Goal: Navigation & Orientation: Find specific page/section

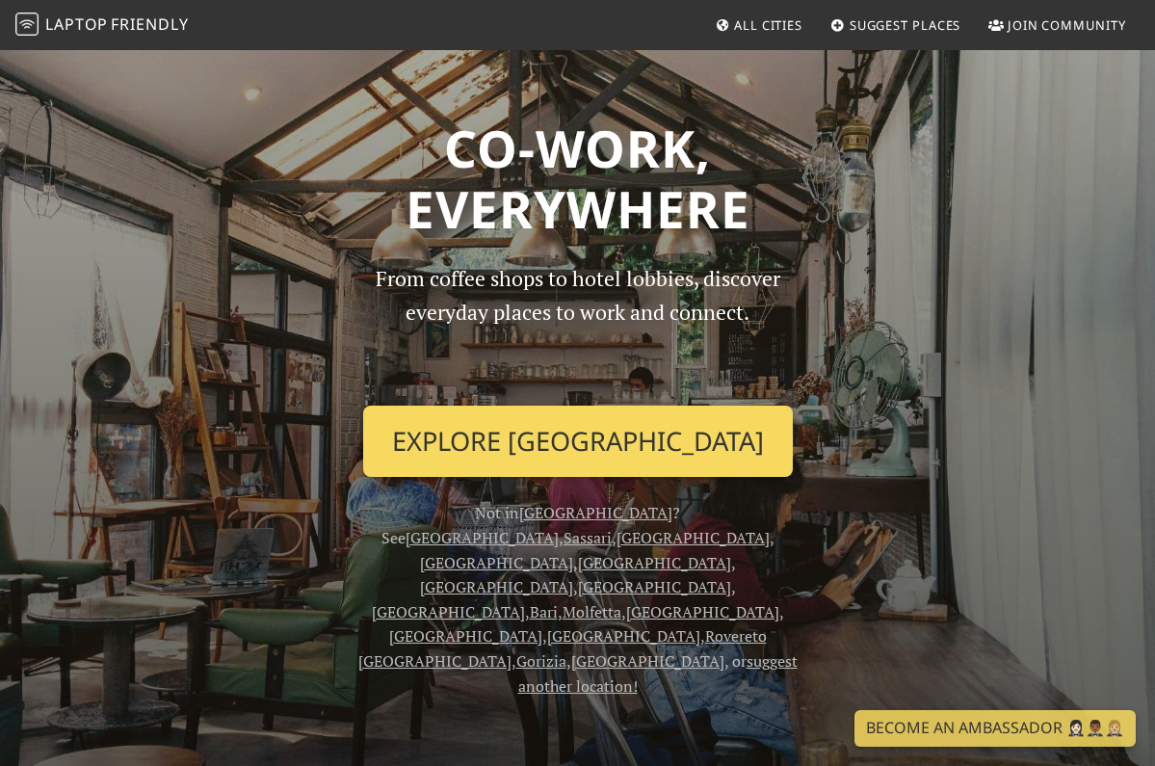
click at [560, 453] on link "Explore Milan" at bounding box center [578, 441] width 430 height 71
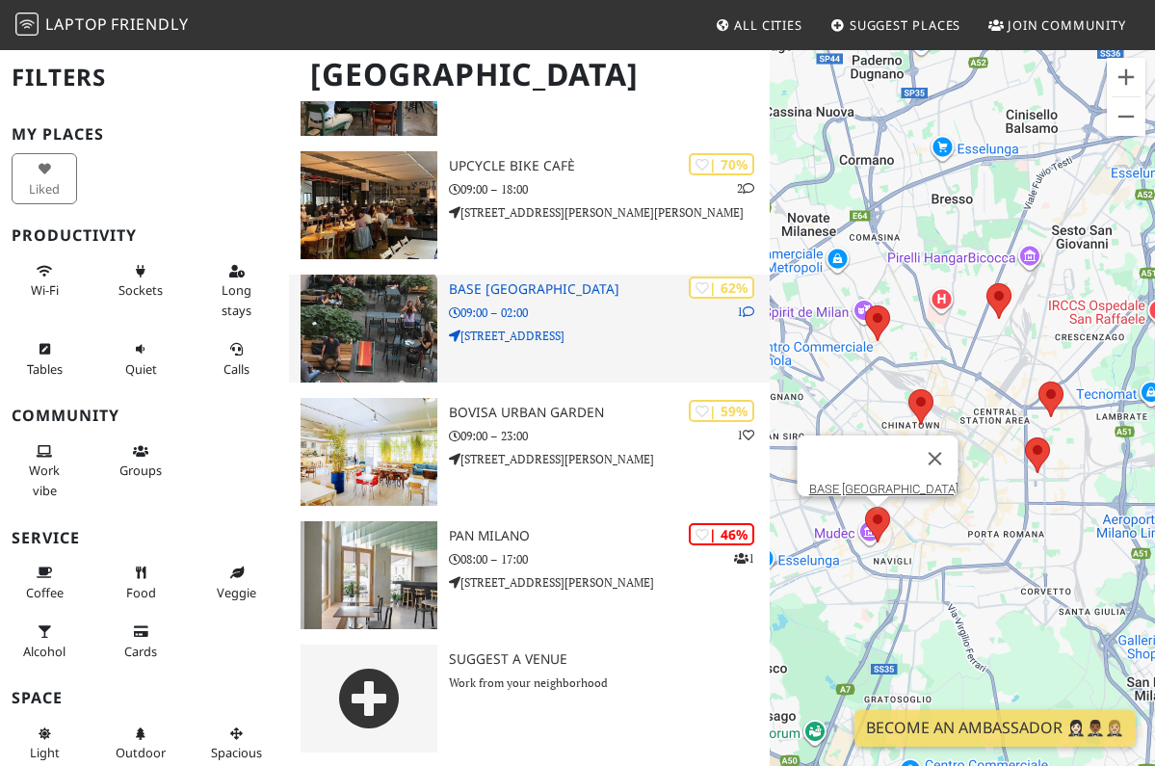
scroll to position [369, 0]
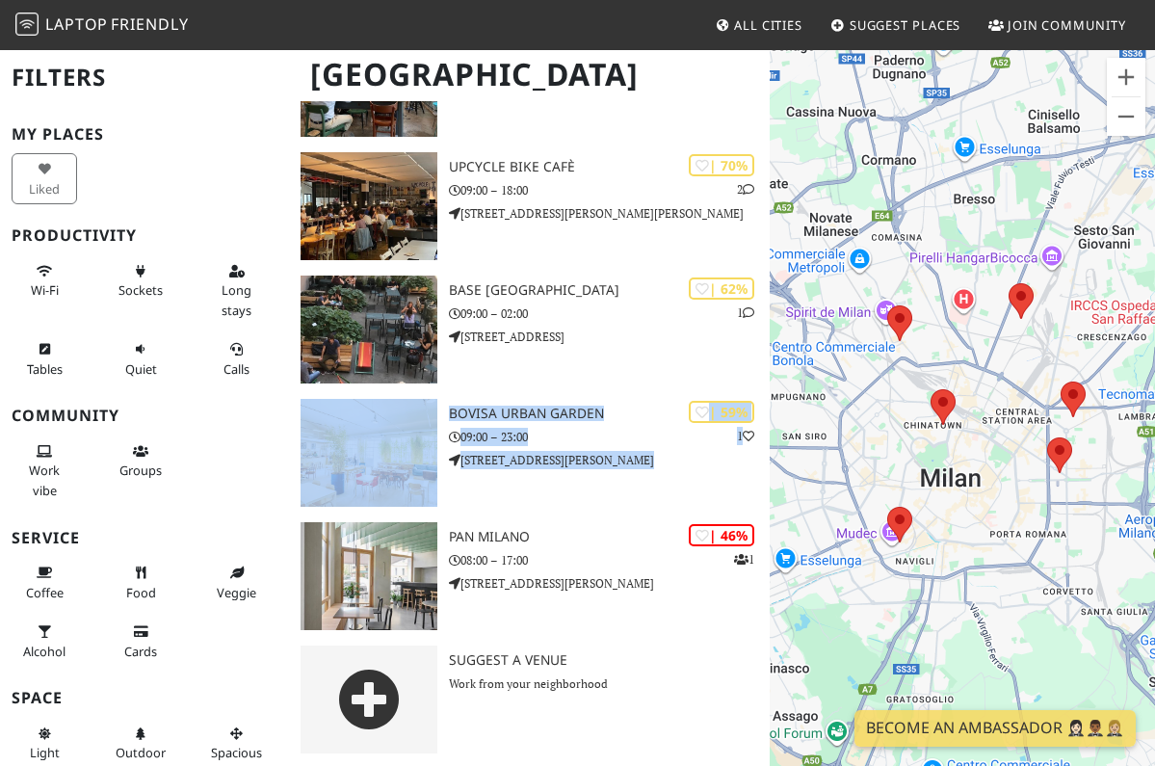
click at [57, 31] on span "Laptop" at bounding box center [76, 23] width 63 height 21
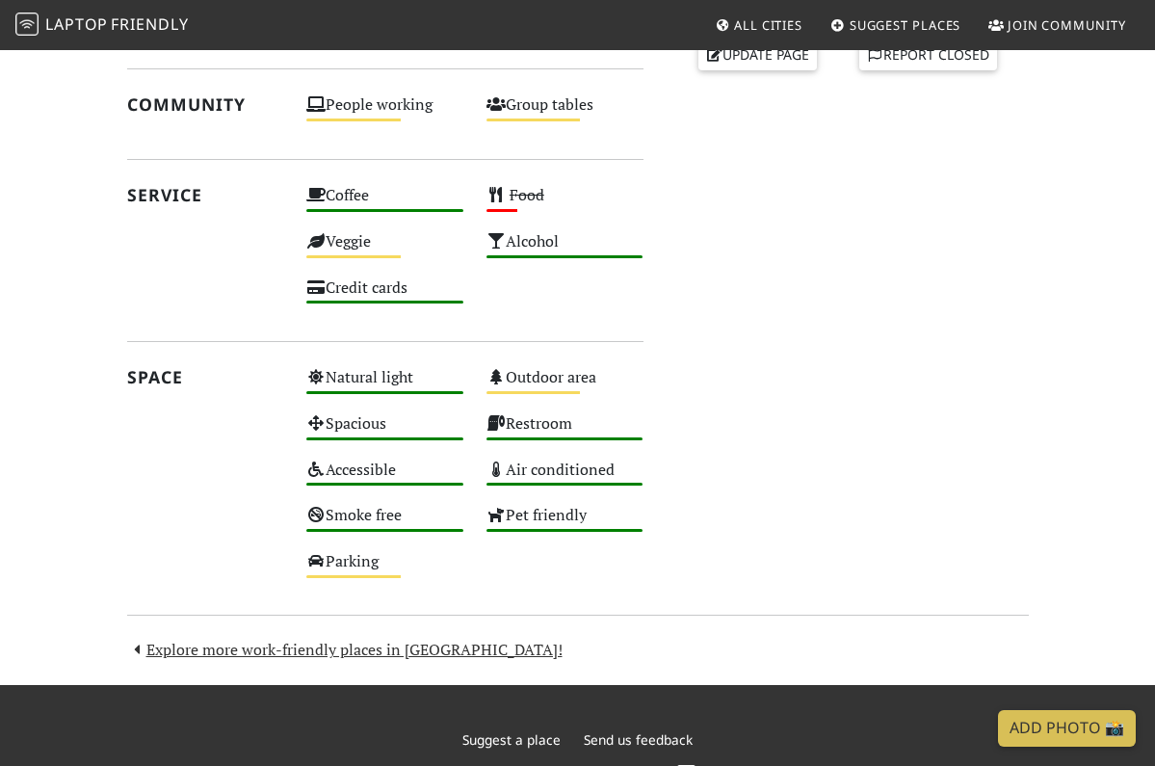
scroll to position [885, 0]
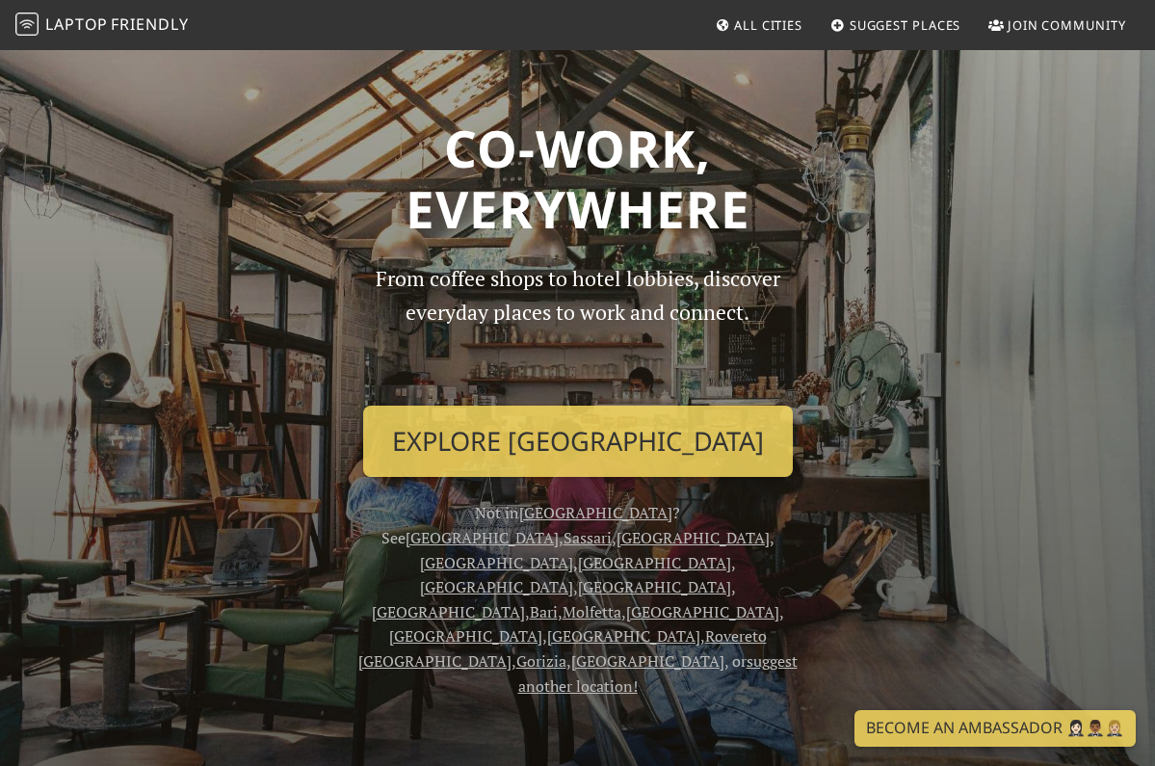
click at [761, 38] on link "All Cities" at bounding box center [758, 25] width 103 height 35
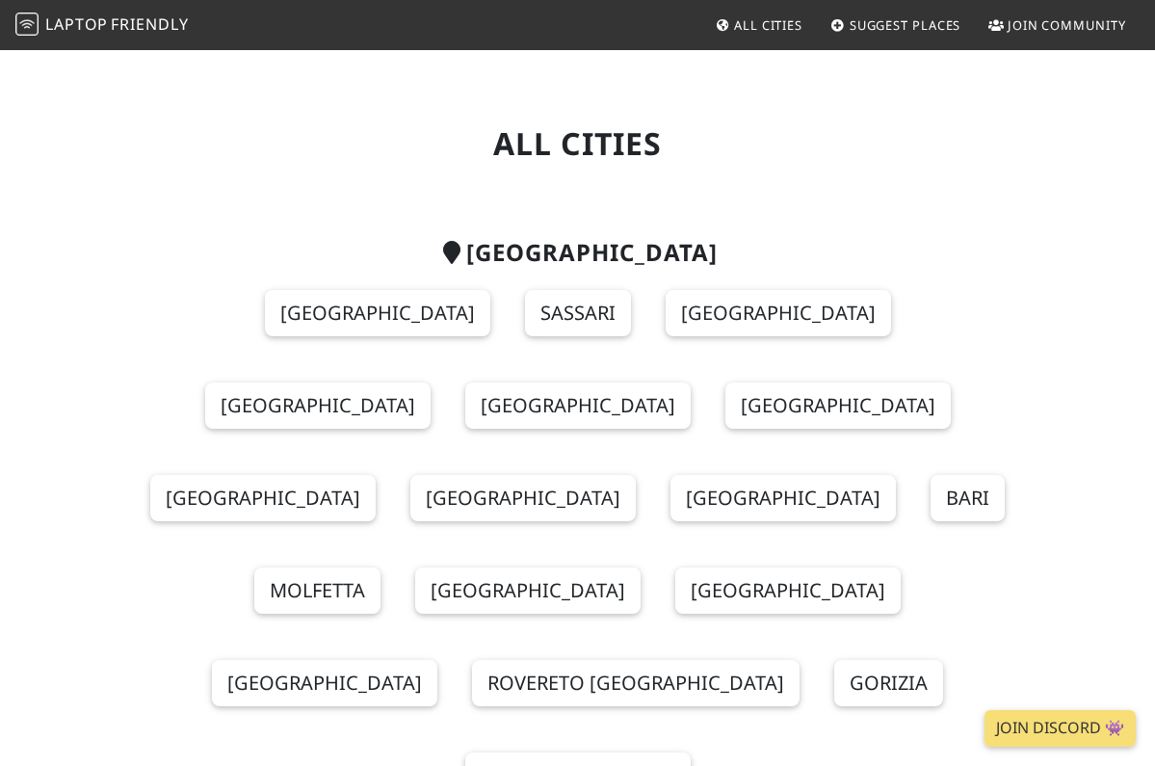
scroll to position [13, 0]
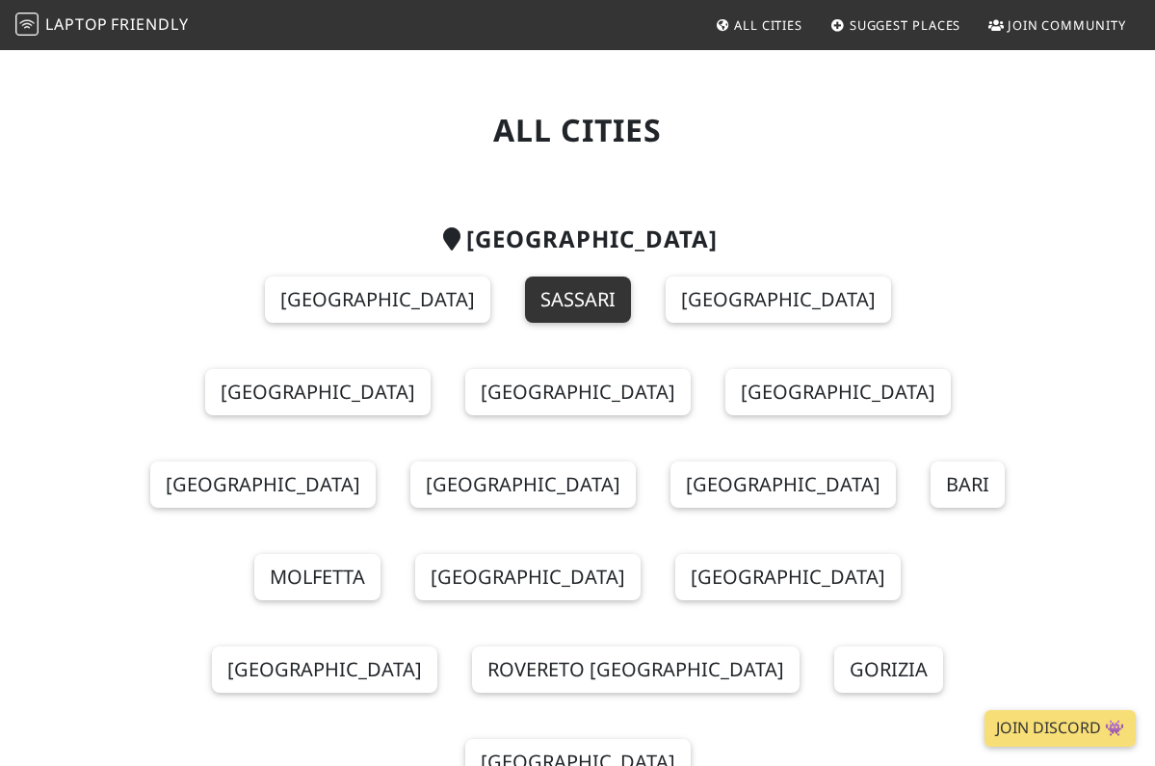
click at [525, 285] on link "Sassari" at bounding box center [578, 299] width 106 height 46
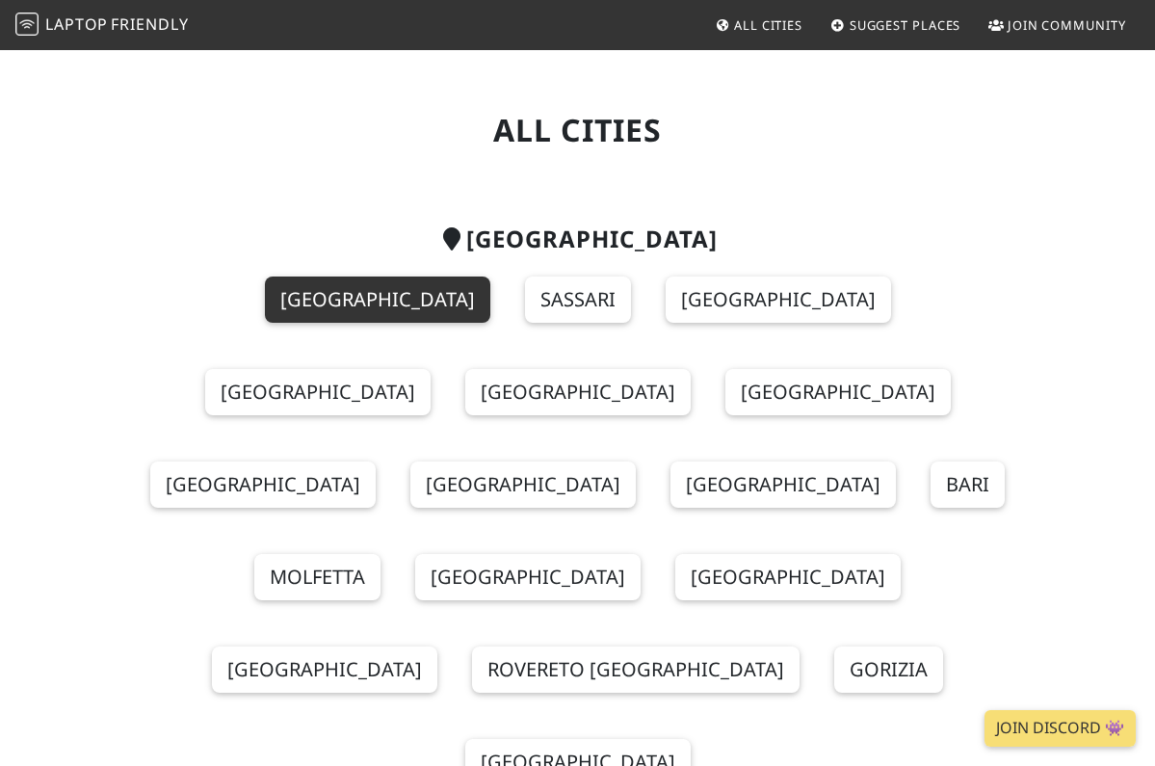
click at [265, 285] on link "[GEOGRAPHIC_DATA]" at bounding box center [377, 299] width 225 height 46
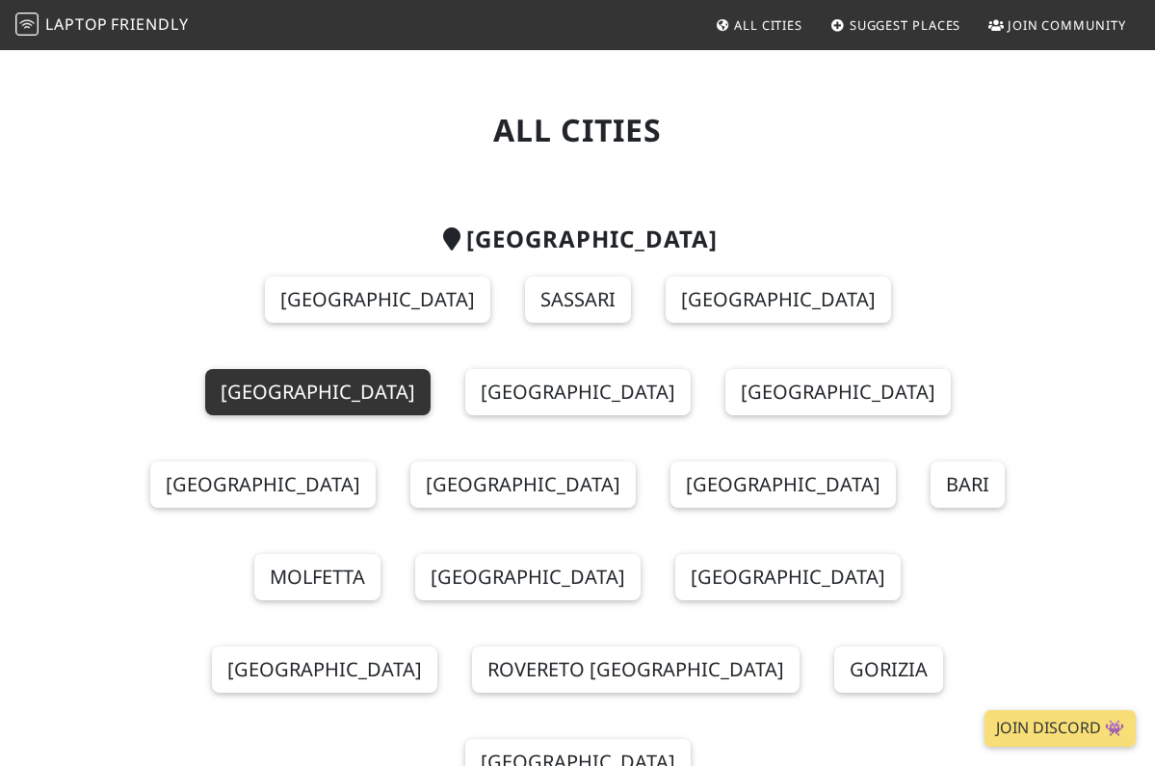
click at [431, 369] on link "Ravenna" at bounding box center [317, 392] width 225 height 46
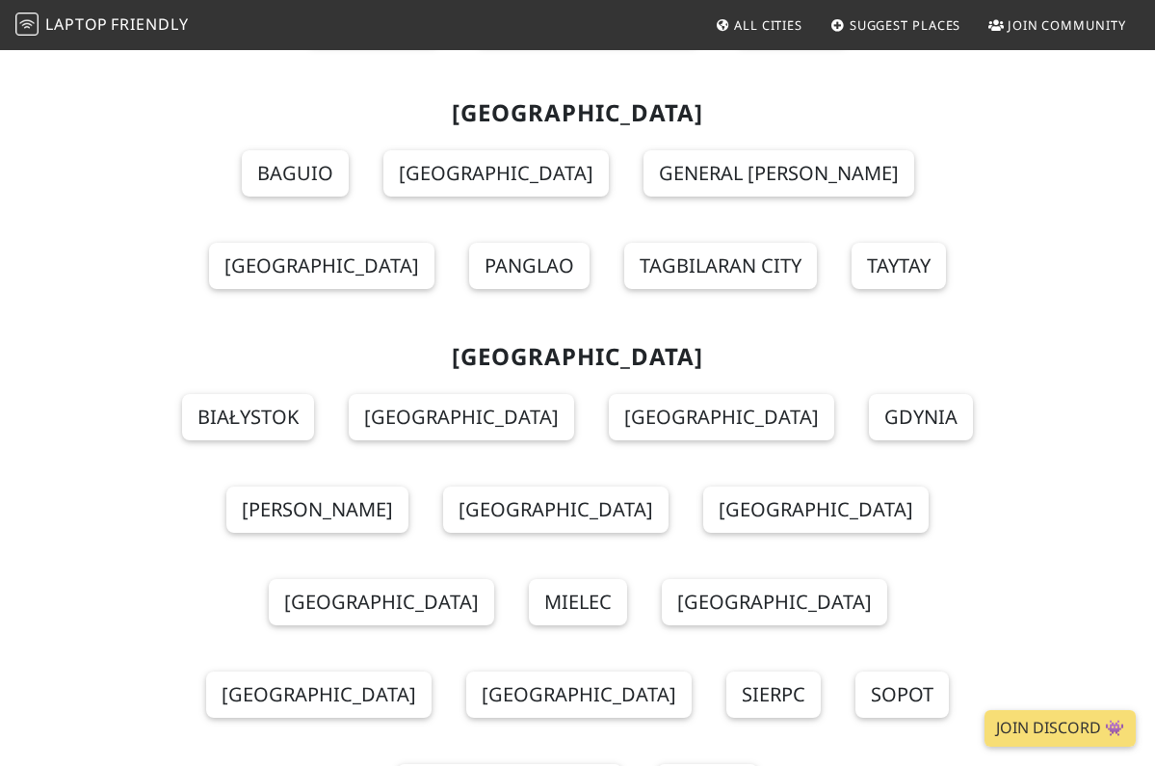
scroll to position [18616, 0]
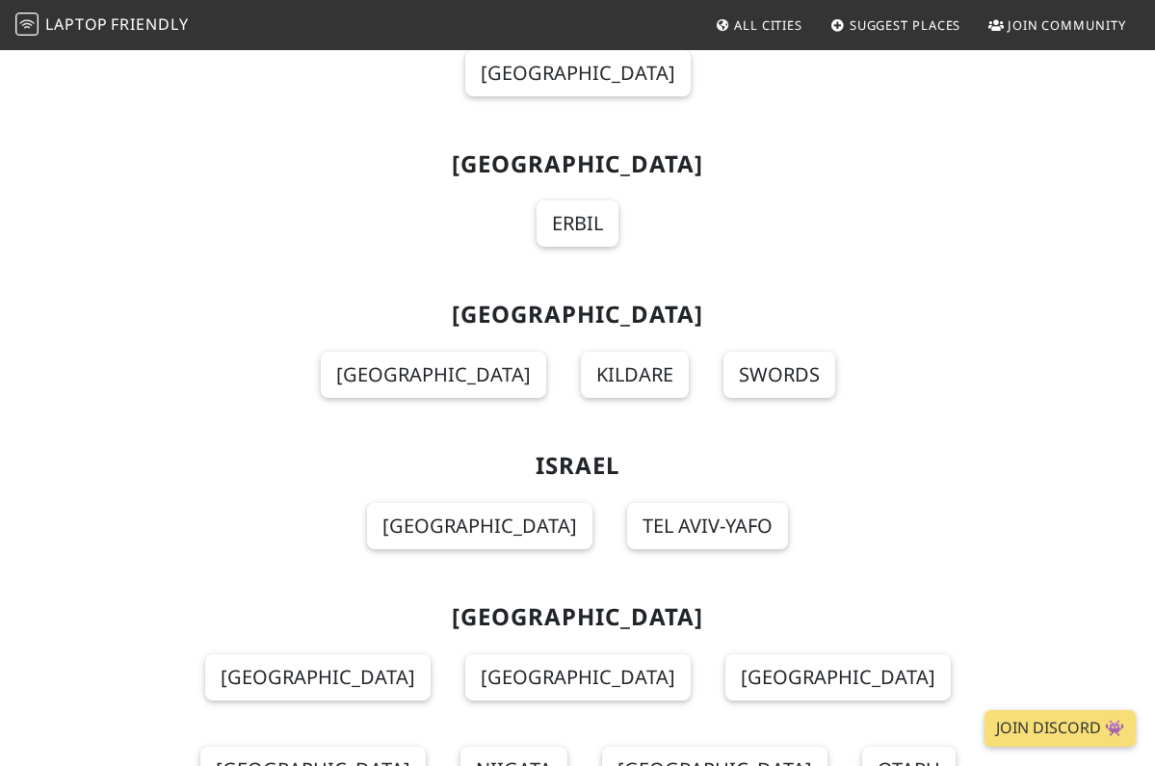
scroll to position [11405, 0]
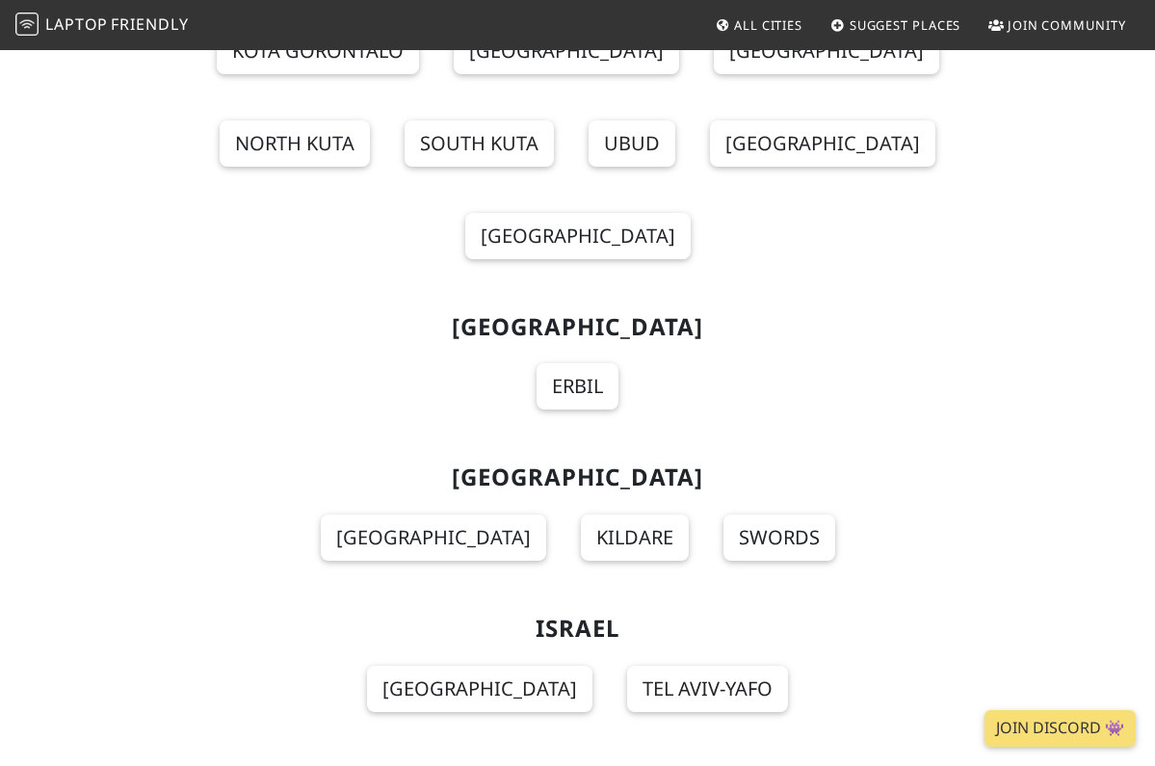
click at [65, 39] on link "Laptop Friendly" at bounding box center [101, 26] width 173 height 34
